Goal: Information Seeking & Learning: Learn about a topic

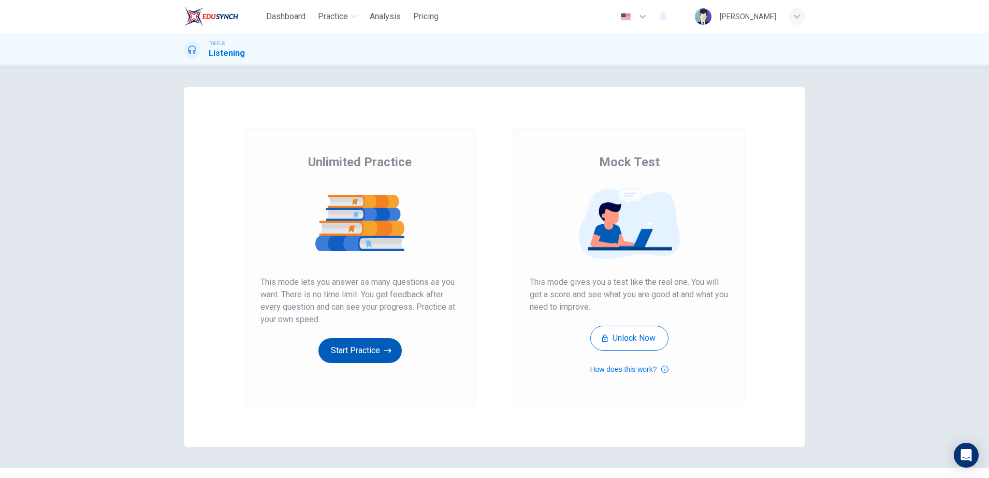
click at [351, 356] on button "Start Practice" at bounding box center [360, 350] width 83 height 25
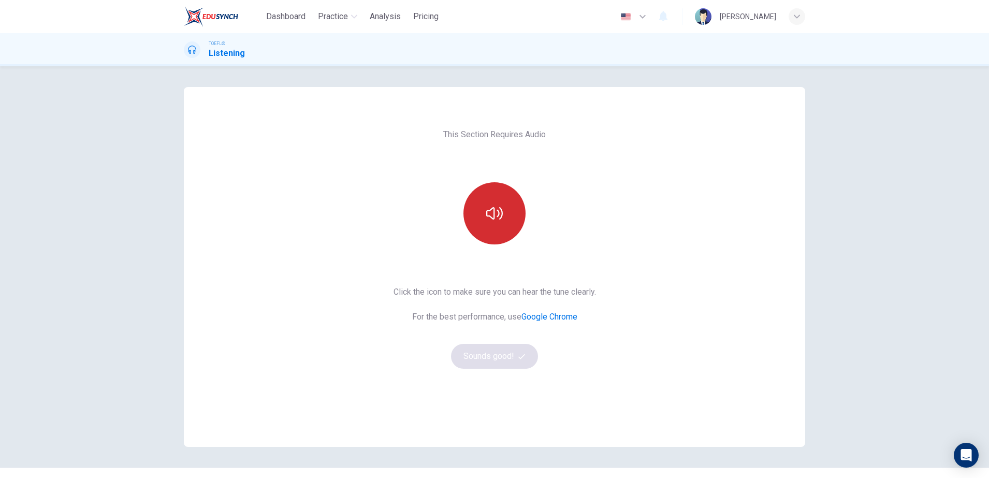
click at [486, 217] on icon "button" at bounding box center [494, 213] width 17 height 12
click at [496, 364] on button "Sounds good!" at bounding box center [494, 356] width 87 height 25
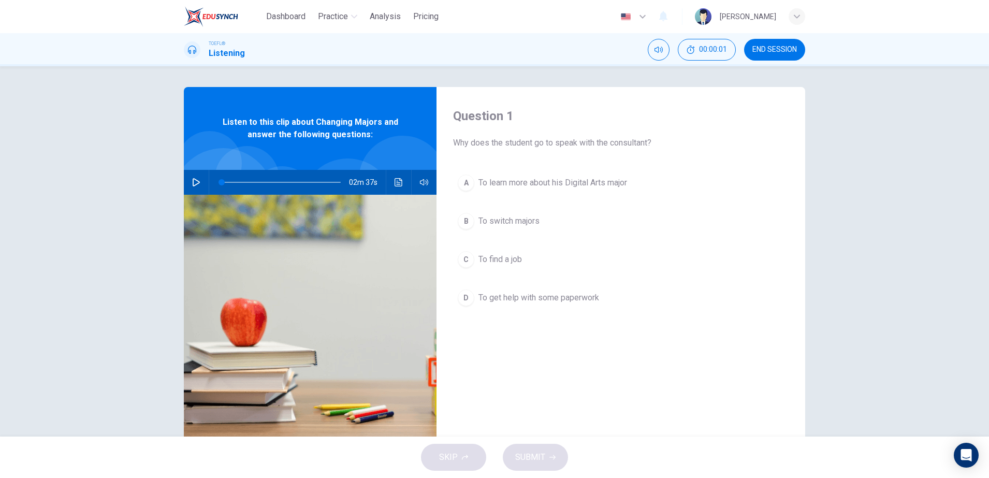
click at [188, 177] on button "button" at bounding box center [196, 182] width 17 height 25
click at [511, 199] on div "A To learn more about his Digital Arts major B To switch majors C To find a job…" at bounding box center [621, 251] width 336 height 162
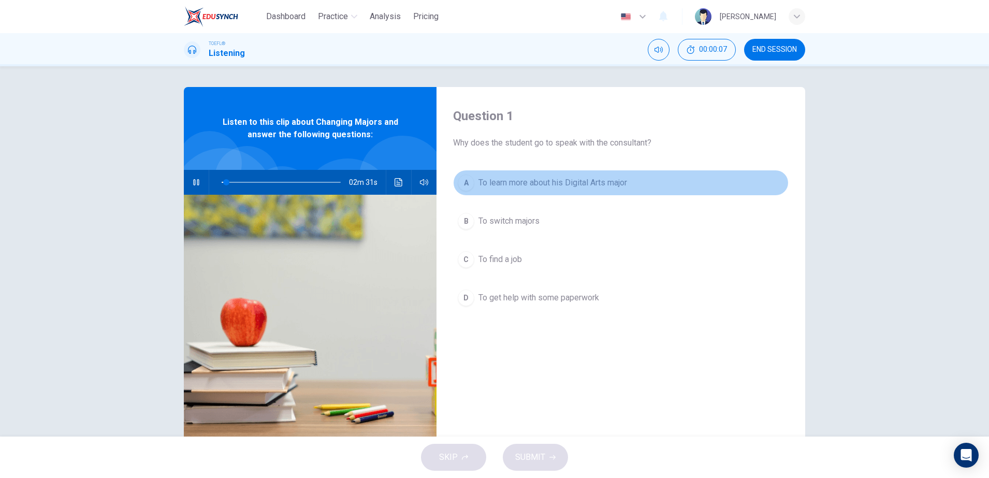
click at [514, 193] on button "A To learn more about his Digital Arts major" at bounding box center [621, 183] width 336 height 26
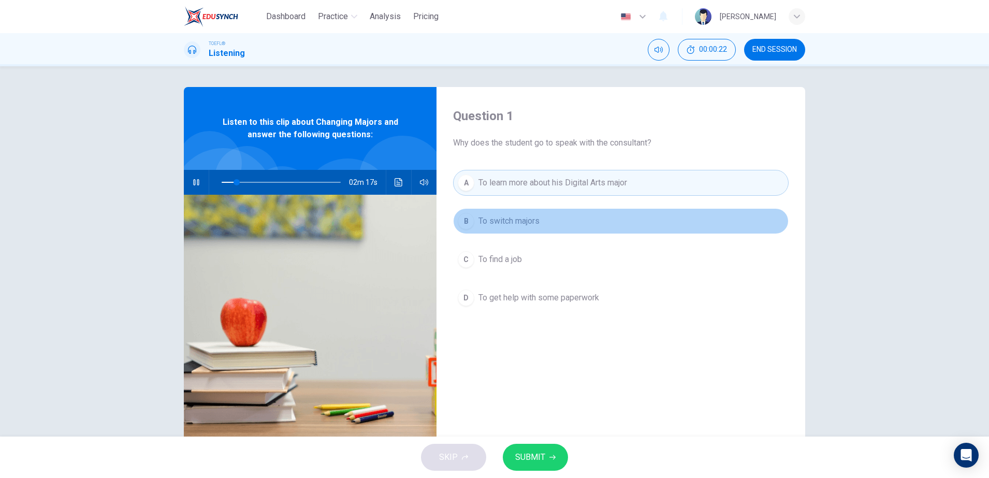
drag, startPoint x: 475, startPoint y: 222, endPoint x: 530, endPoint y: 223, distance: 54.4
click at [530, 223] on span "To switch majors" at bounding box center [509, 221] width 61 height 12
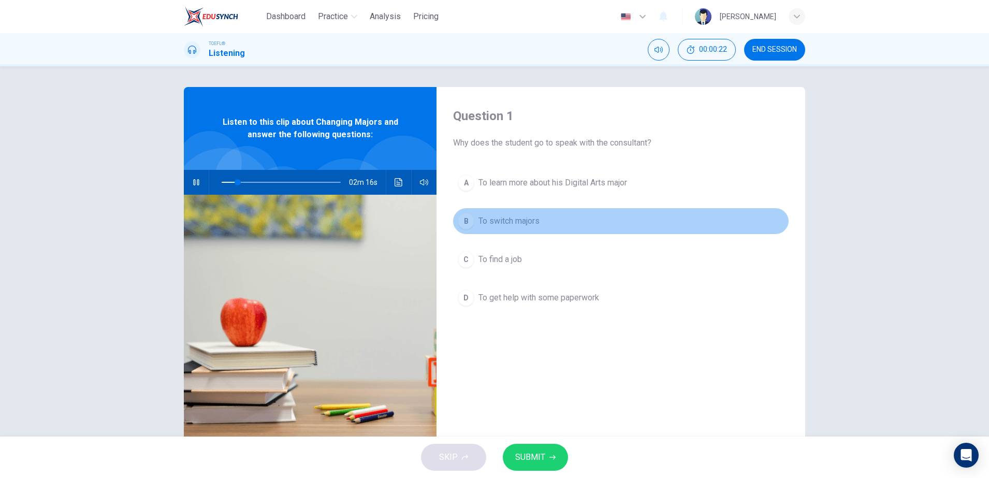
drag, startPoint x: 542, startPoint y: 221, endPoint x: 489, endPoint y: 225, distance: 53.5
click at [489, 225] on button "B To switch majors" at bounding box center [621, 221] width 336 height 26
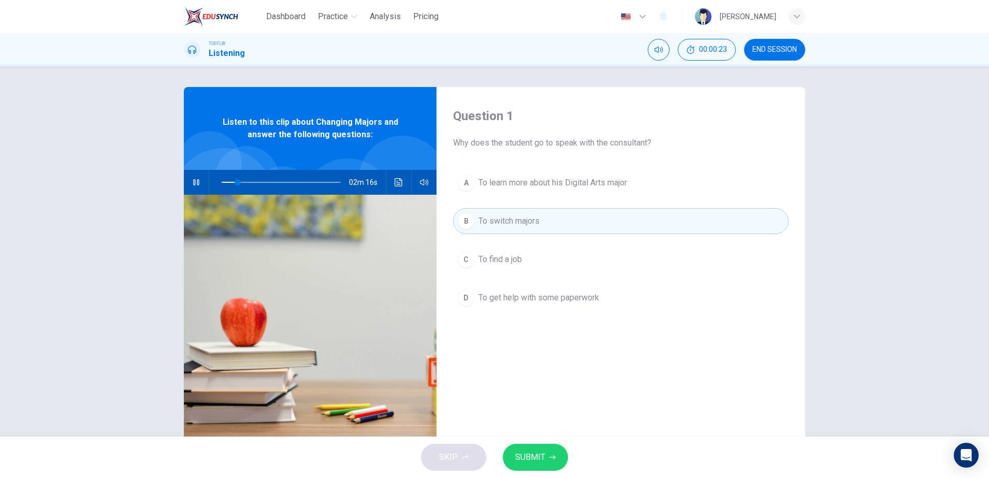
click at [521, 181] on span "To learn more about his Digital Arts major" at bounding box center [553, 183] width 149 height 12
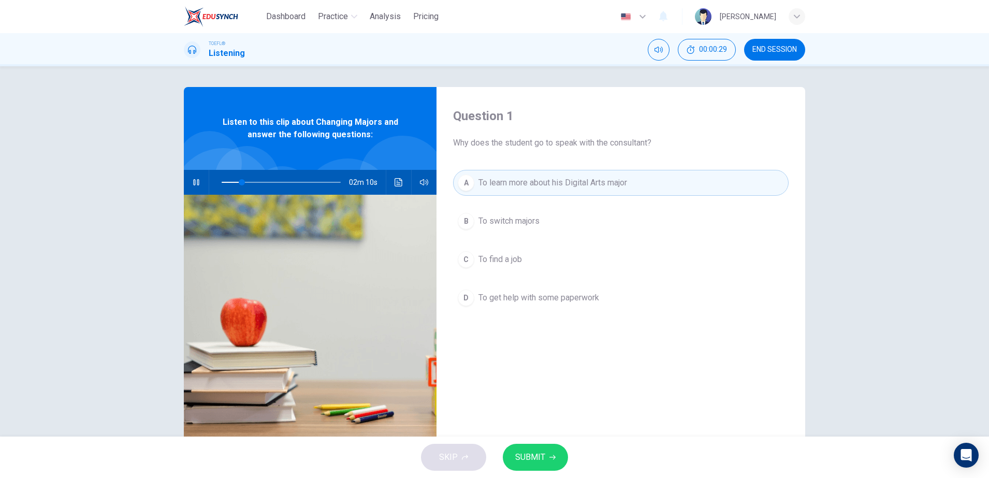
click at [391, 182] on button "Click to see the audio transcription" at bounding box center [399, 182] width 17 height 25
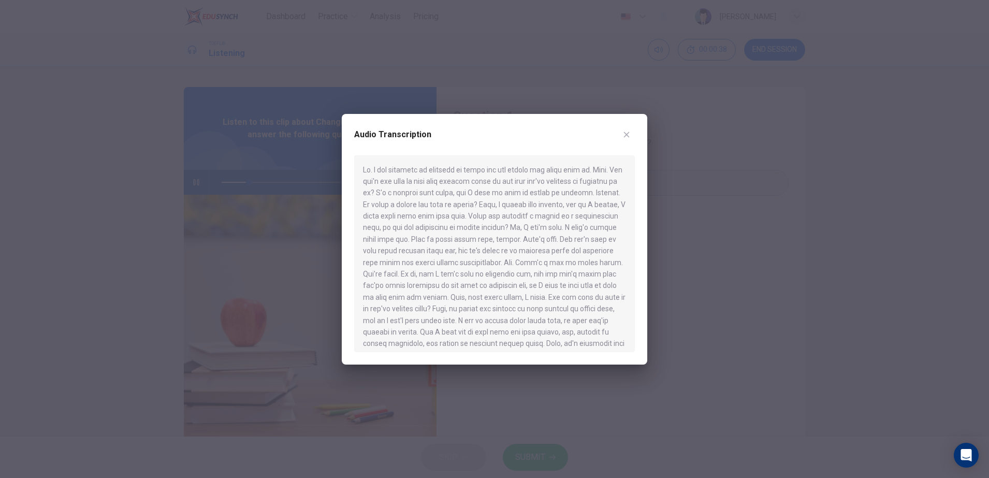
click at [671, 233] on div at bounding box center [494, 239] width 989 height 478
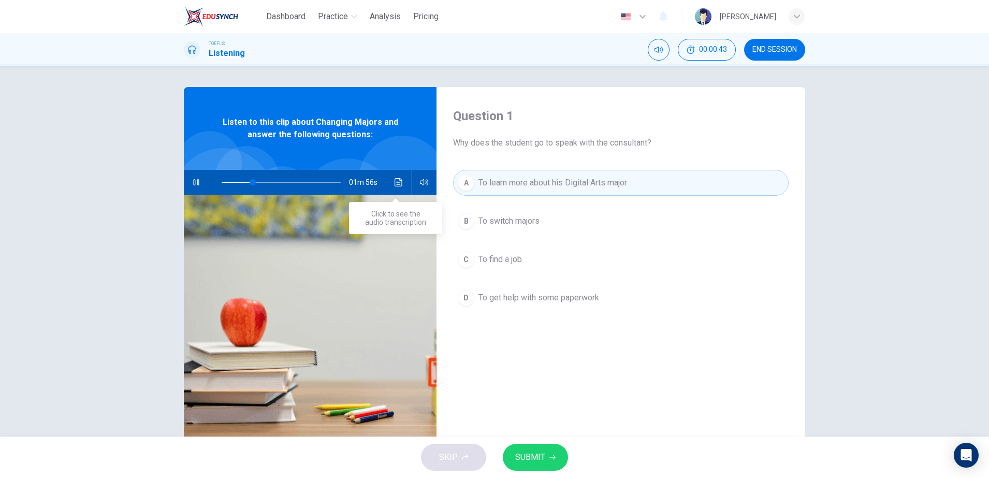
click at [394, 176] on button "Click to see the audio transcription" at bounding box center [399, 182] width 17 height 25
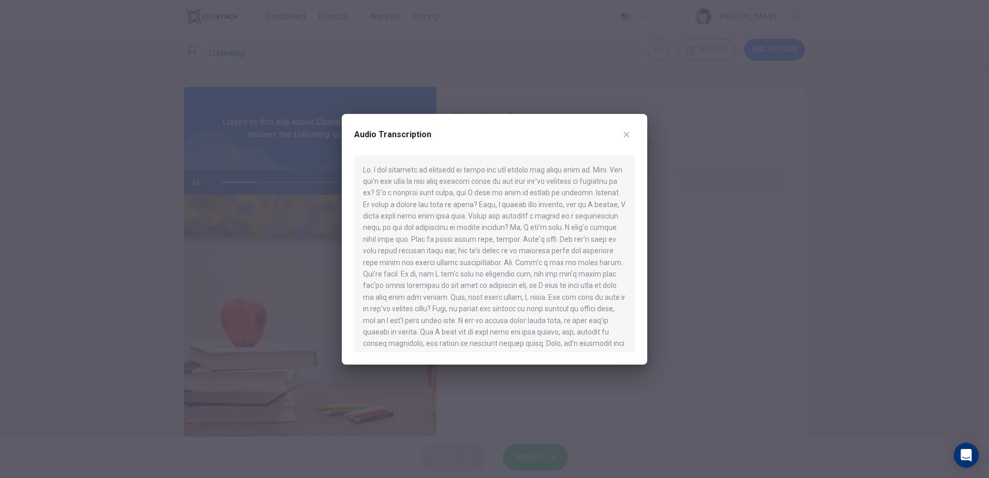
drag, startPoint x: 32, startPoint y: 289, endPoint x: 40, endPoint y: 284, distance: 10.2
click at [38, 285] on div at bounding box center [494, 239] width 989 height 478
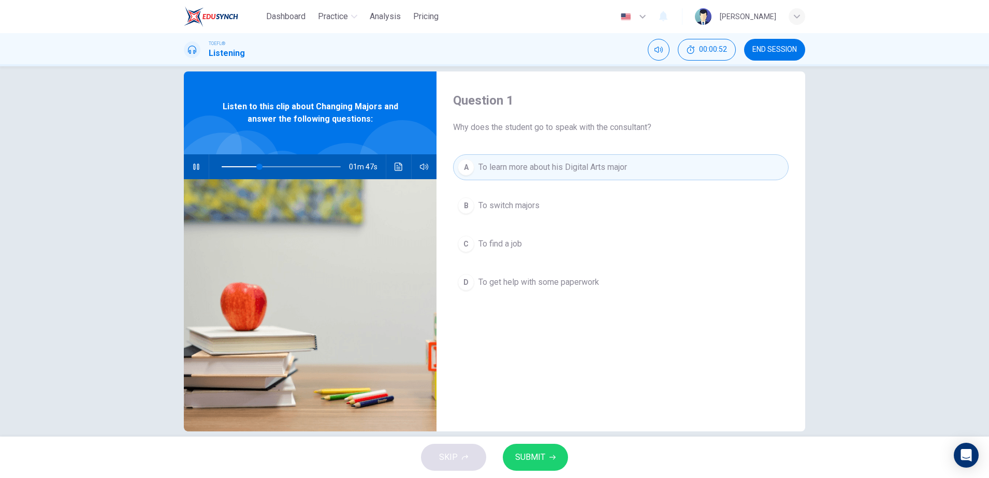
scroll to position [31, 0]
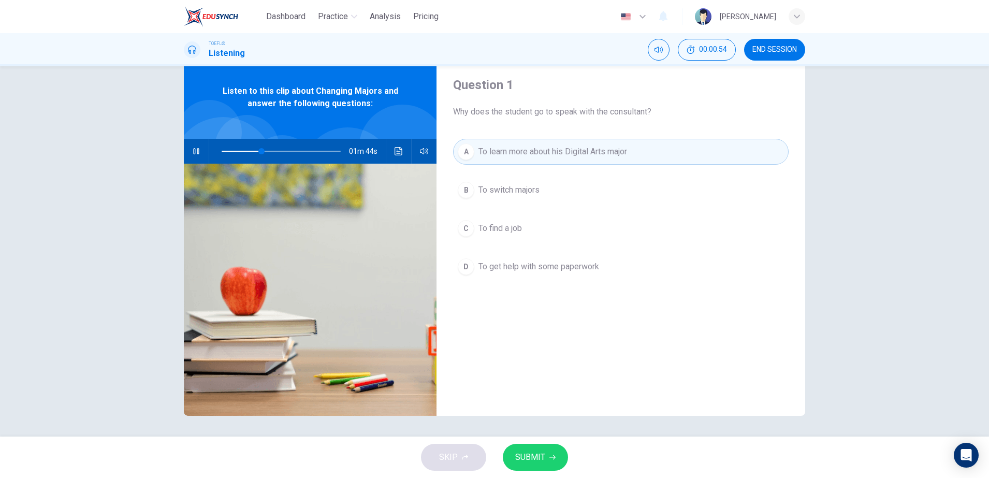
click at [535, 453] on span "SUBMIT" at bounding box center [530, 457] width 30 height 15
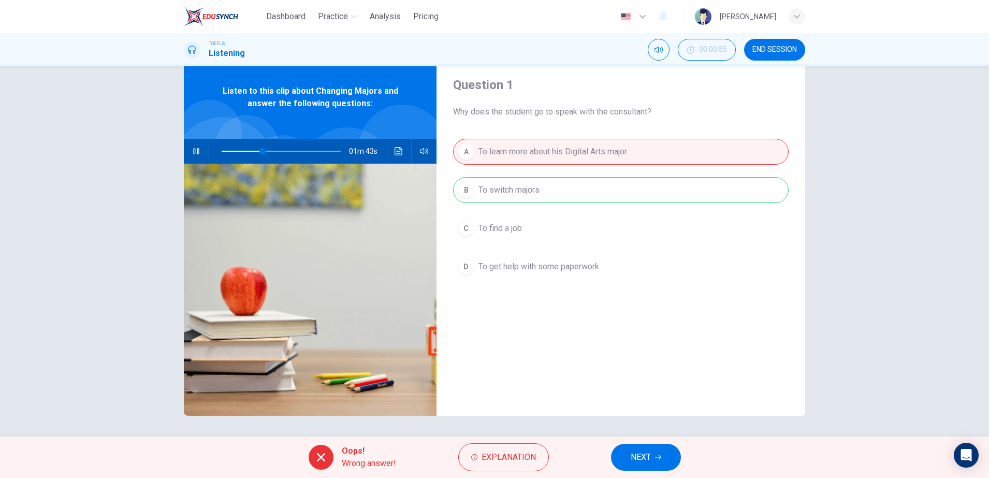
click at [629, 453] on button "NEXT" at bounding box center [646, 457] width 70 height 27
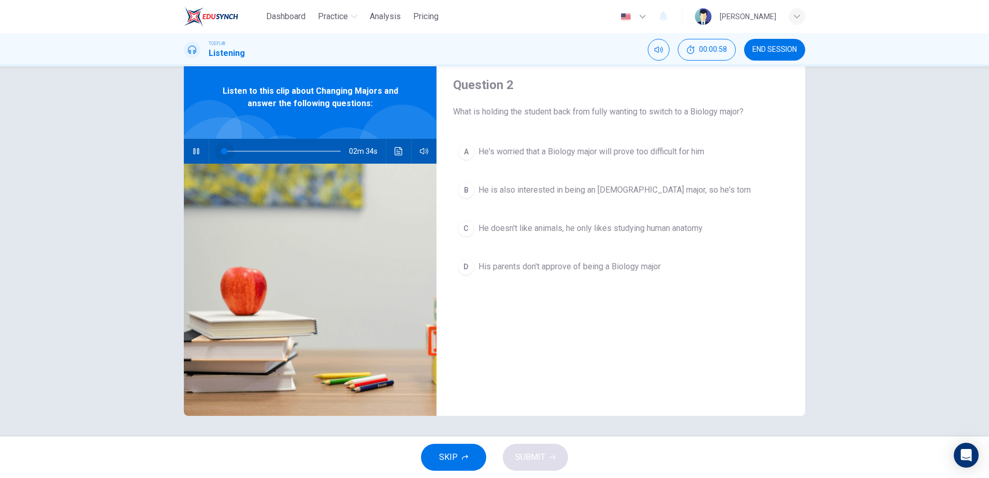
drag, startPoint x: 260, startPoint y: 150, endPoint x: 215, endPoint y: 157, distance: 45.1
click at [221, 154] on span at bounding box center [224, 151] width 6 height 6
type input "2"
click at [755, 56] on button "END SESSION" at bounding box center [774, 50] width 61 height 22
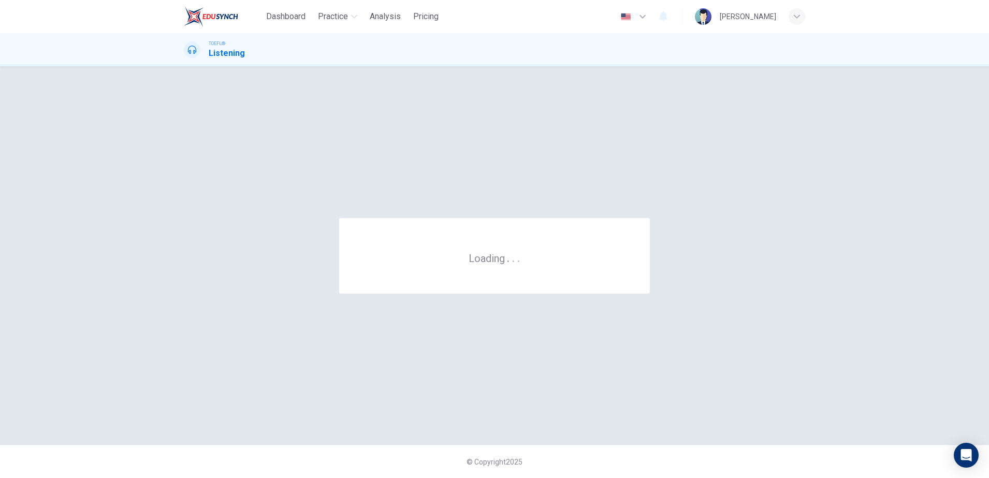
scroll to position [0, 0]
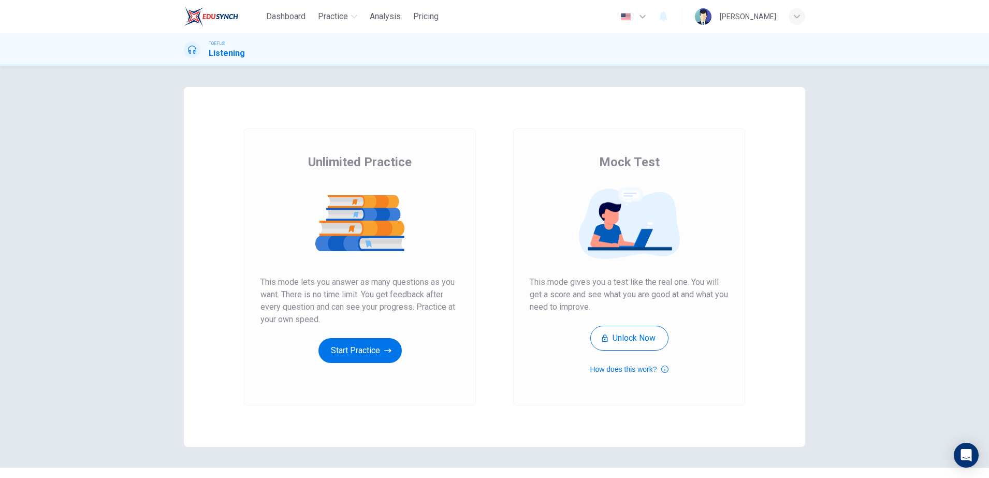
click at [373, 336] on div "Unlimited Practice This mode lets you answer as many questions as you want. The…" at bounding box center [360, 258] width 199 height 209
click at [371, 353] on button "Start Practice" at bounding box center [360, 350] width 83 height 25
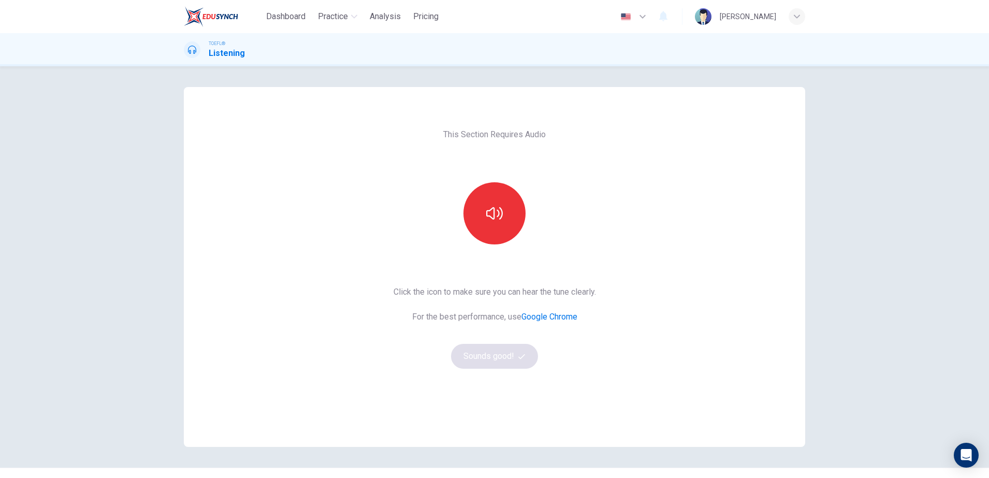
click at [501, 359] on div "Click the icon to make sure you can hear the tune clearly. For the best perform…" at bounding box center [495, 327] width 203 height 83
click at [498, 220] on icon "button" at bounding box center [494, 213] width 17 height 17
click at [501, 357] on button "Sounds good!" at bounding box center [494, 356] width 87 height 25
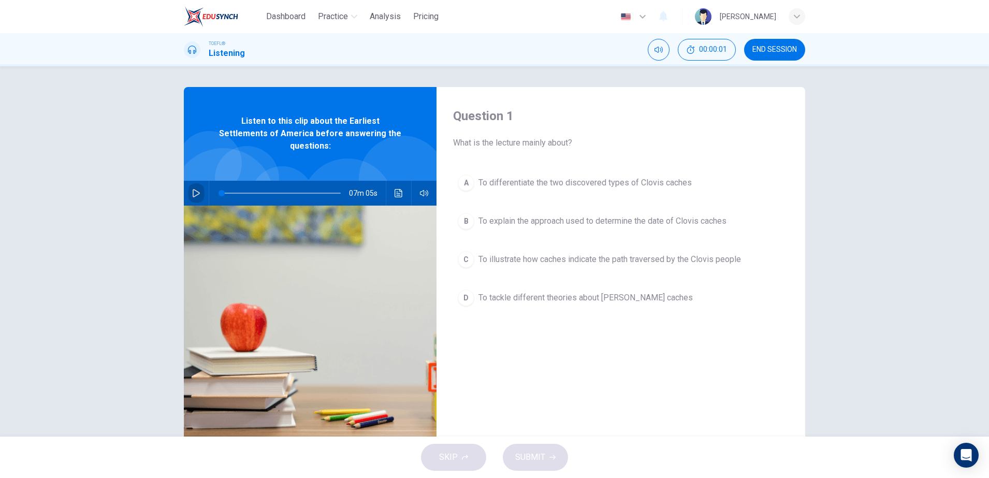
click at [192, 189] on icon "button" at bounding box center [196, 193] width 8 height 8
click at [604, 266] on button "C To illustrate how caches indicate the path traversed by the Clovis people" at bounding box center [621, 260] width 336 height 26
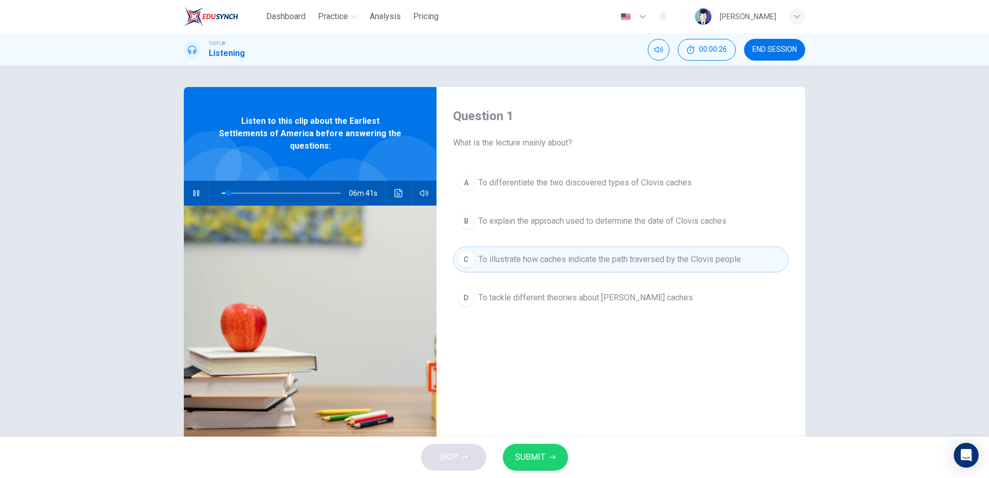
click at [572, 225] on span "To explain the approach used to determine the date of Clovis caches" at bounding box center [603, 221] width 248 height 12
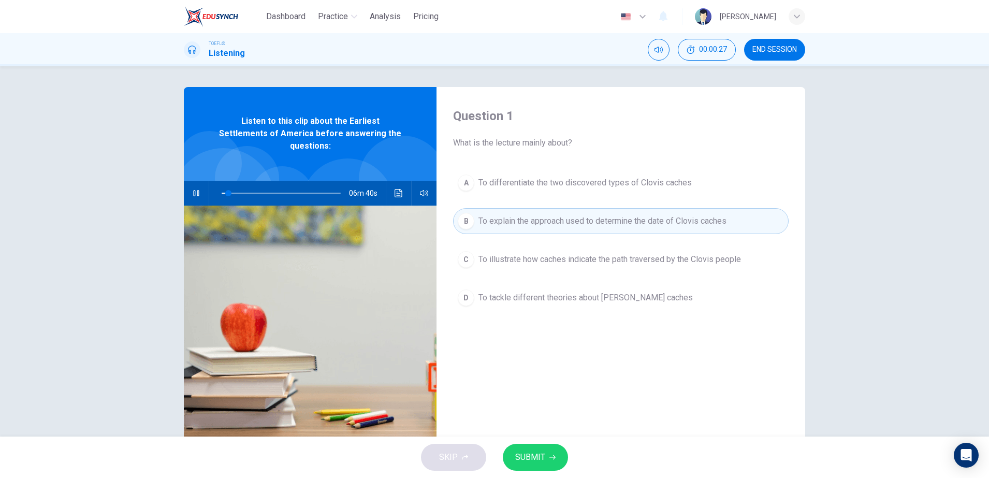
type input "6"
click at [559, 254] on span "To illustrate how caches indicate the path traversed by the Clovis people" at bounding box center [610, 259] width 263 height 12
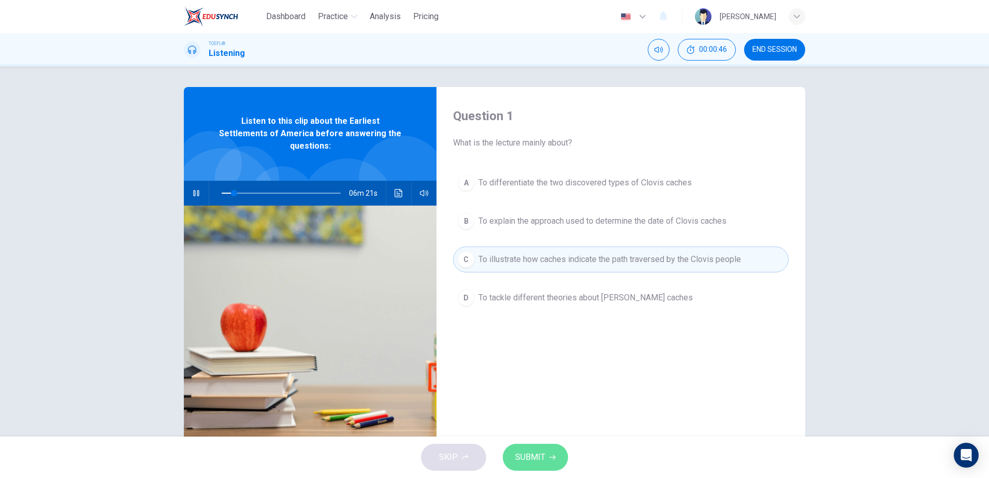
click at [538, 456] on span "SUBMIT" at bounding box center [530, 457] width 30 height 15
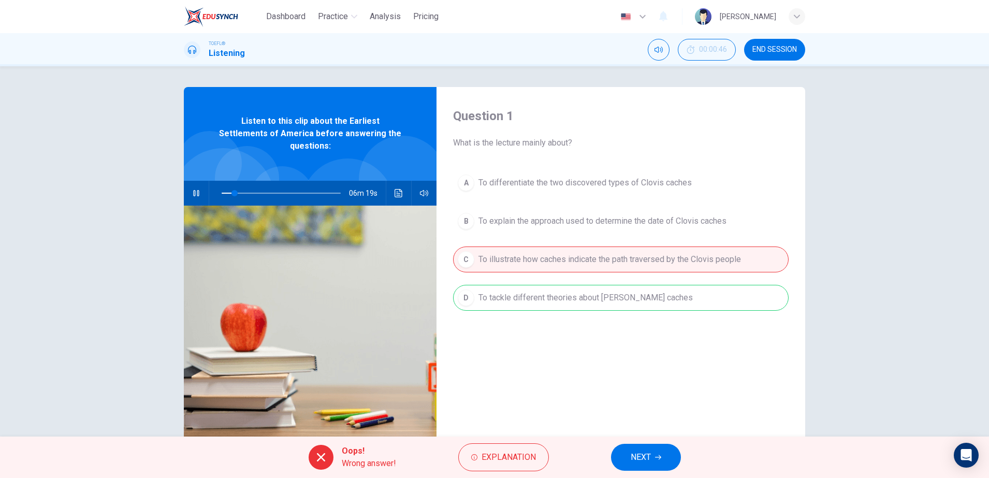
click at [540, 297] on div "A To differentiate the two discovered types of Clovis caches B To explain the a…" at bounding box center [621, 251] width 336 height 162
drag, startPoint x: 540, startPoint y: 297, endPoint x: 640, endPoint y: 308, distance: 100.6
click at [549, 297] on div "A To differentiate the two discovered types of Clovis caches B To explain the a…" at bounding box center [621, 251] width 336 height 162
click at [637, 456] on span "NEXT" at bounding box center [641, 457] width 20 height 15
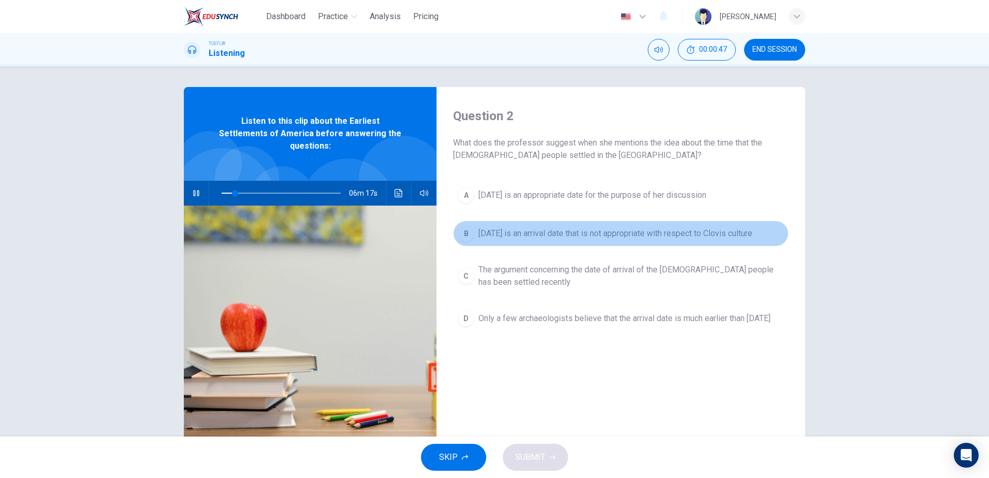
click at [594, 247] on button "B 11,000 years ago is an arrival date that is not appropriate with respect to C…" at bounding box center [621, 234] width 336 height 26
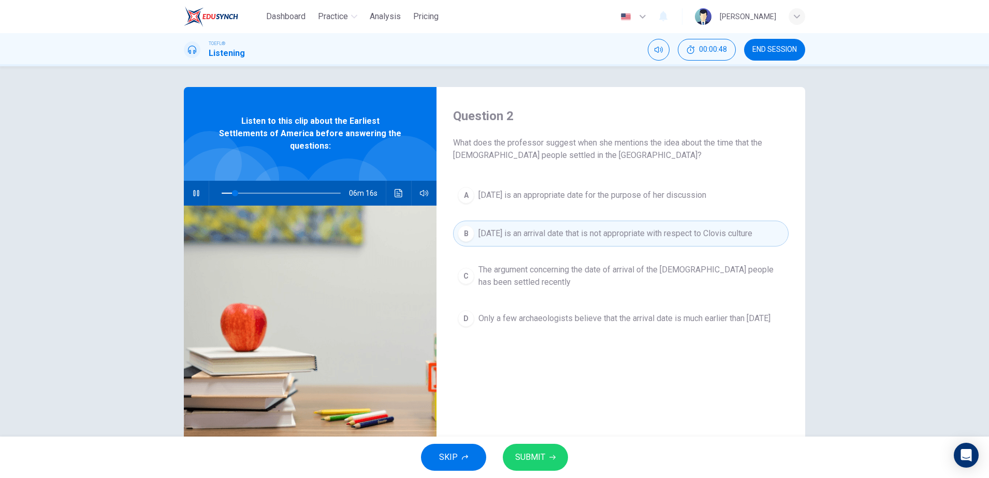
type input "12"
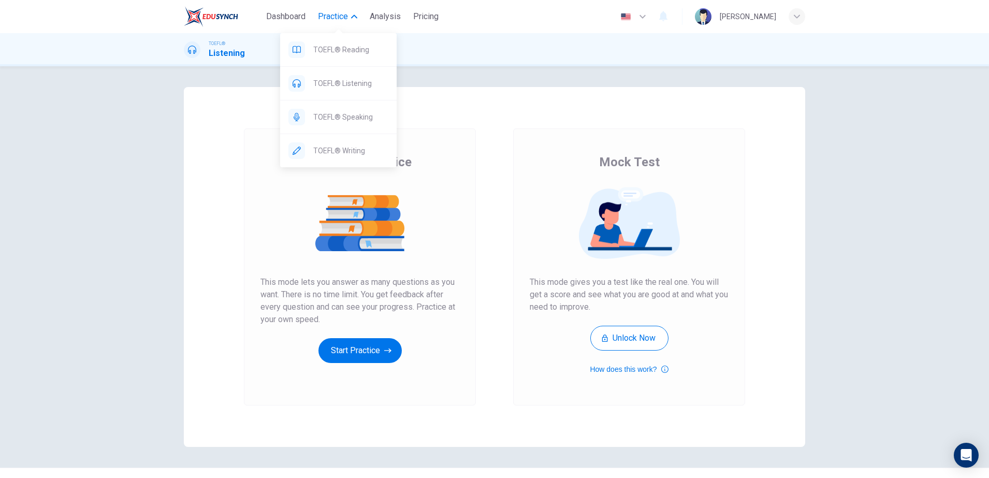
click at [314, 18] on button "Practice" at bounding box center [338, 16] width 48 height 19
click at [337, 124] on div "TOEFL® Speaking" at bounding box center [338, 116] width 117 height 33
click at [356, 124] on div "TOEFL® Speaking" at bounding box center [338, 116] width 117 height 33
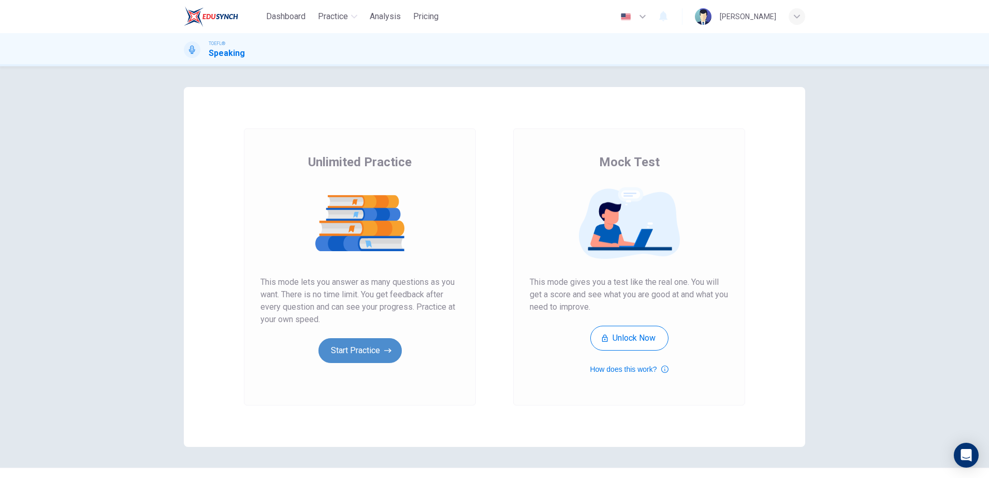
click at [373, 351] on button "Start Practice" at bounding box center [360, 350] width 83 height 25
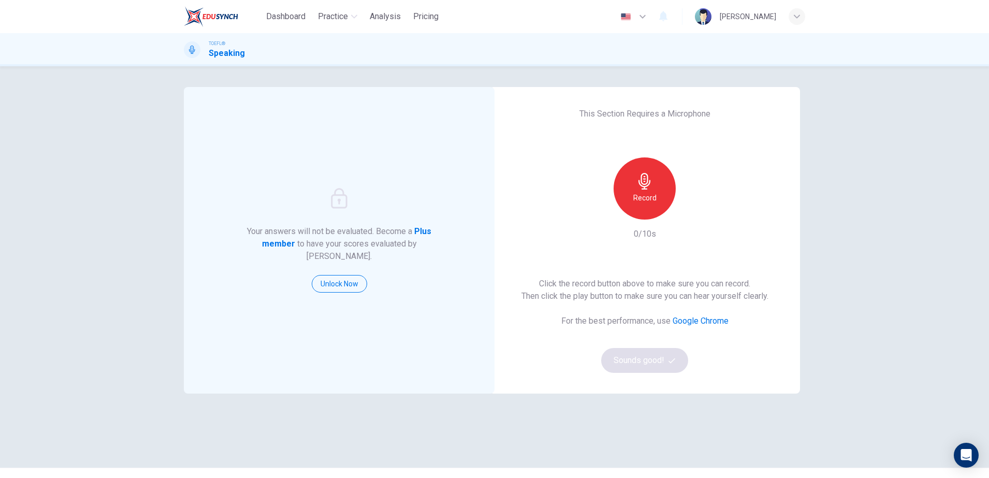
click at [638, 188] on icon "button" at bounding box center [645, 181] width 17 height 17
click at [643, 367] on button "Sounds good!" at bounding box center [644, 360] width 87 height 25
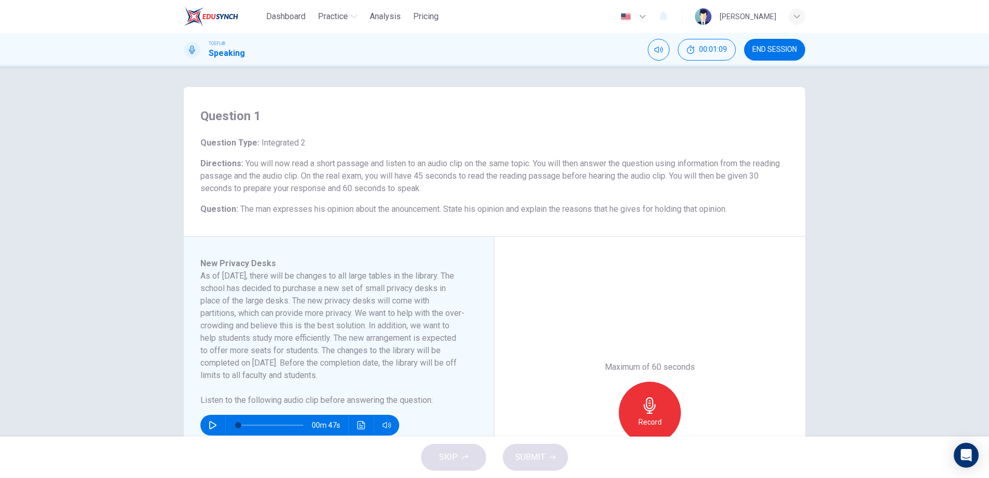
scroll to position [65, 0]
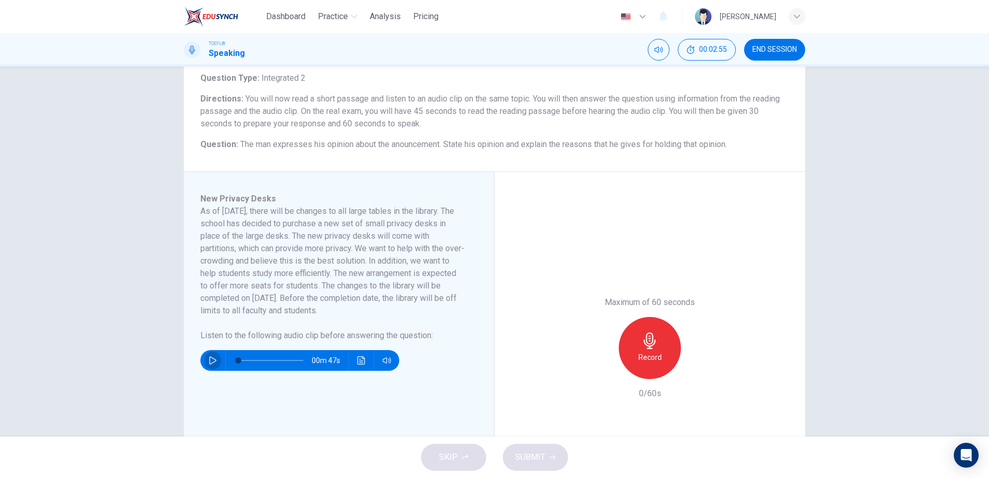
click at [206, 355] on button "button" at bounding box center [213, 360] width 17 height 21
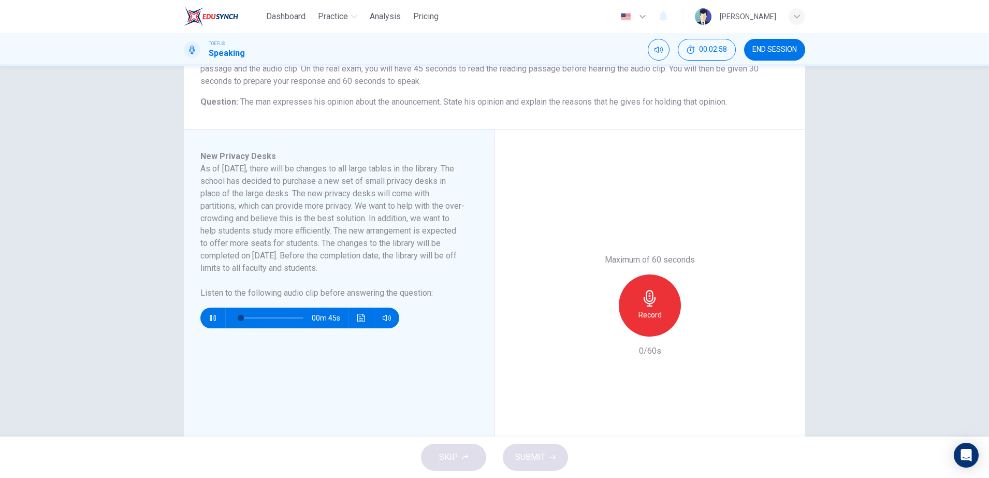
scroll to position [129, 0]
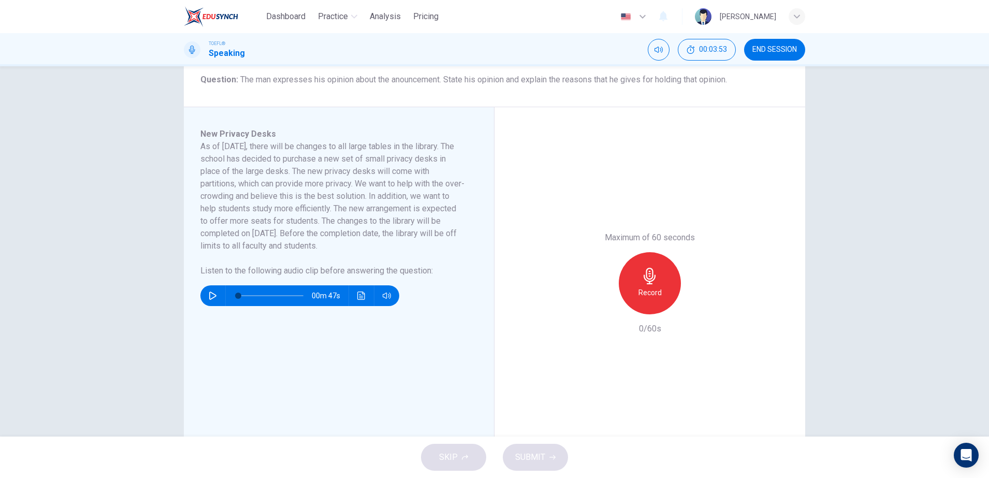
drag, startPoint x: 195, startPoint y: 292, endPoint x: 201, endPoint y: 293, distance: 6.3
click at [200, 293] on div "New Privacy Desks As of October 1, 2011, there will be changes to all large tab…" at bounding box center [339, 283] width 311 height 352
click at [201, 293] on div "00m 47s" at bounding box center [299, 295] width 199 height 21
click at [210, 295] on icon "button" at bounding box center [213, 296] width 8 height 8
drag, startPoint x: 201, startPoint y: 294, endPoint x: 207, endPoint y: 292, distance: 6.4
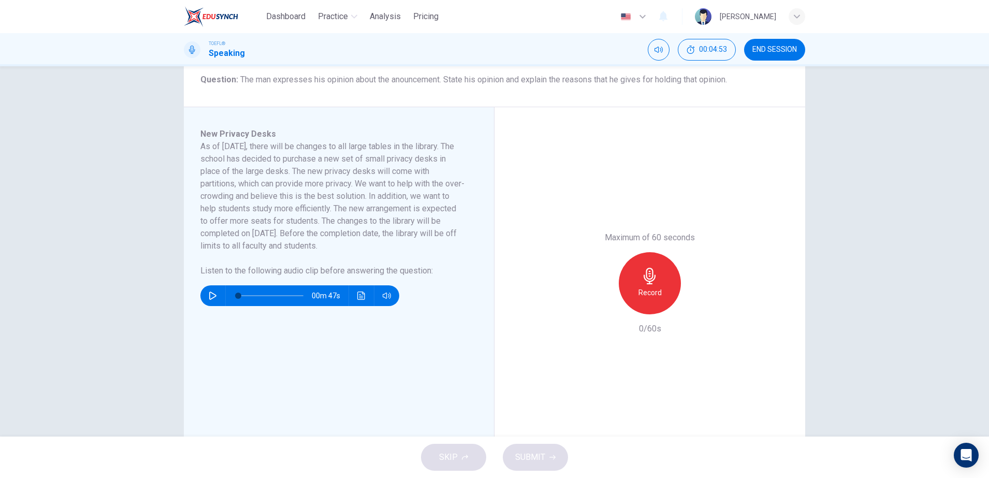
click at [201, 293] on div "00m 47s" at bounding box center [299, 295] width 199 height 21
click at [211, 292] on icon "button" at bounding box center [213, 296] width 8 height 8
drag, startPoint x: 239, startPoint y: 294, endPoint x: 253, endPoint y: 294, distance: 14.5
click at [253, 294] on span at bounding box center [256, 296] width 6 height 6
drag, startPoint x: 237, startPoint y: 294, endPoint x: 288, endPoint y: 305, distance: 52.4
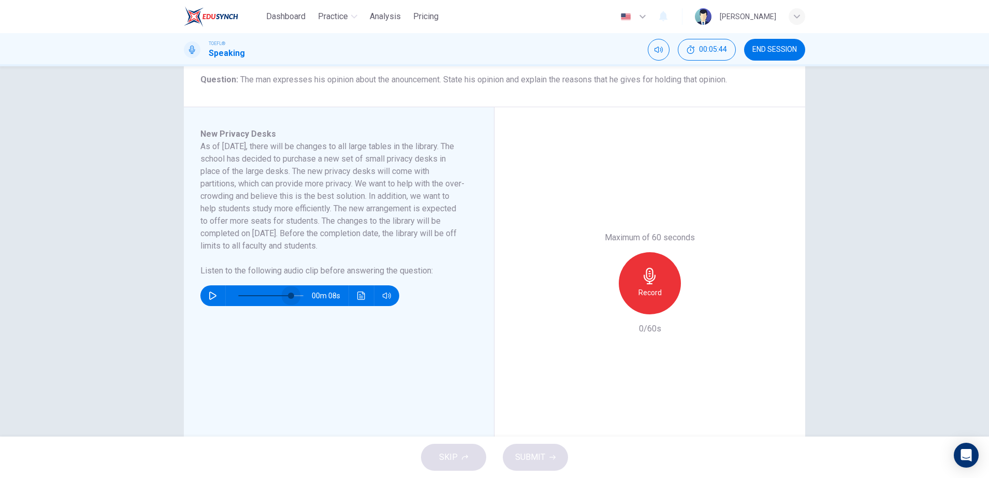
click at [288, 299] on span at bounding box center [291, 296] width 6 height 6
click at [209, 293] on icon "button" at bounding box center [212, 296] width 7 height 8
drag, startPoint x: 237, startPoint y: 297, endPoint x: 291, endPoint y: 299, distance: 53.9
click at [291, 299] on span at bounding box center [294, 296] width 6 height 6
click at [210, 299] on icon "button" at bounding box center [213, 296] width 8 height 8
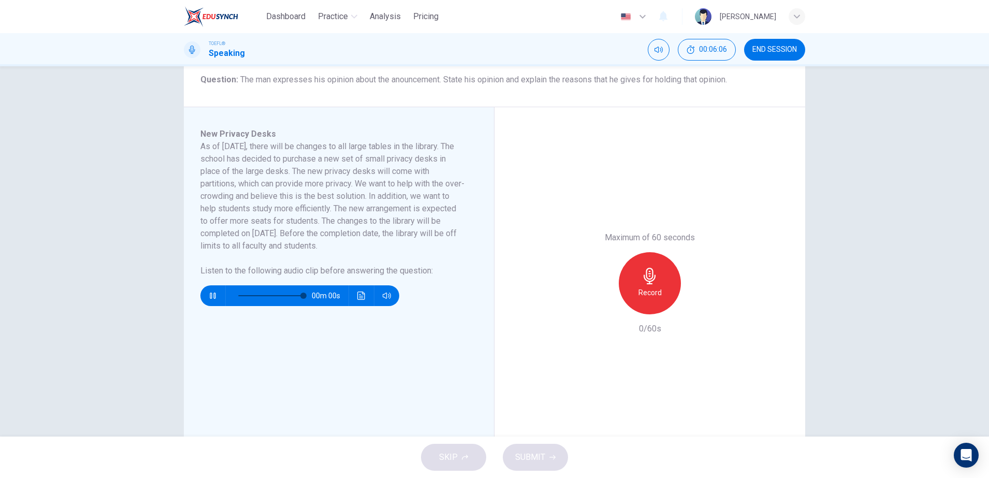
type input "0"
